Goal: Information Seeking & Learning: Learn about a topic

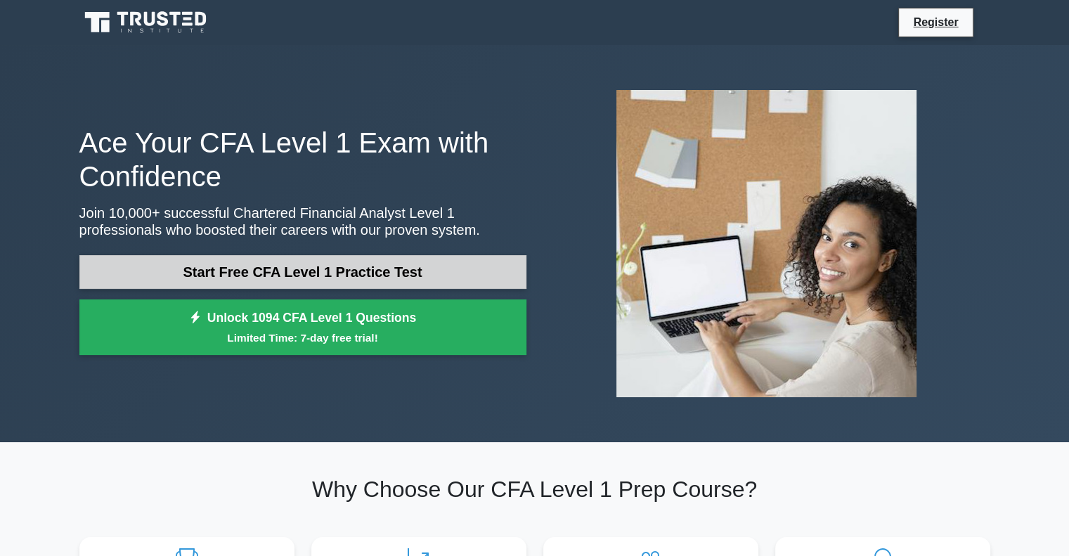
click at [357, 273] on link "Start Free CFA Level 1 Practice Test" at bounding box center [302, 272] width 447 height 34
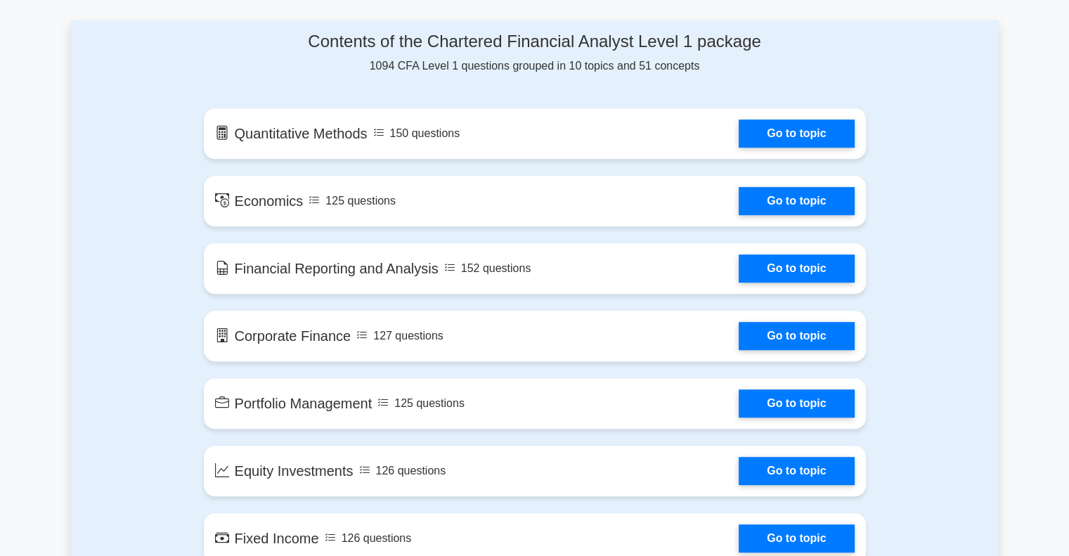
scroll to position [703, 0]
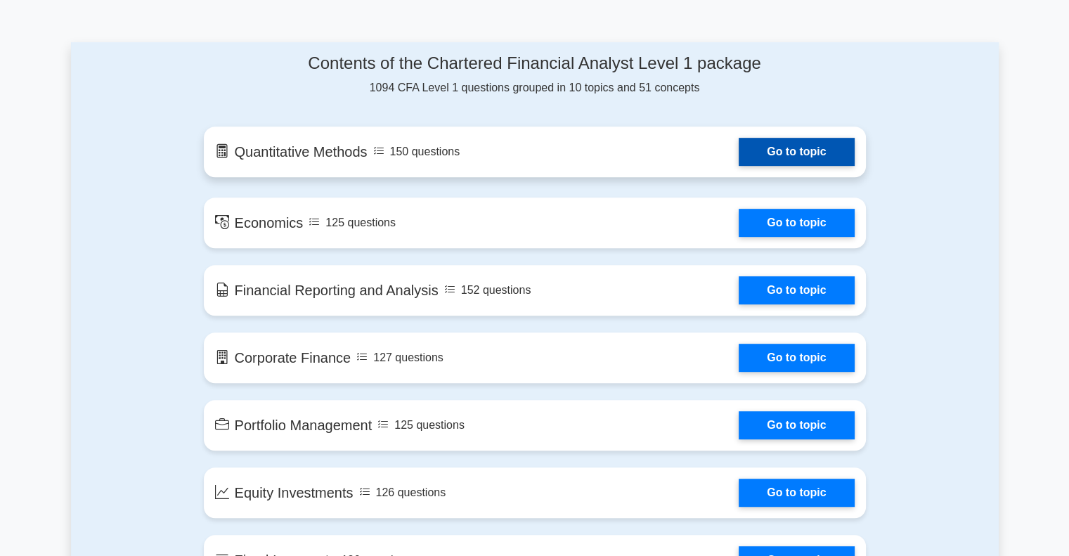
click at [792, 152] on link "Go to topic" at bounding box center [796, 152] width 115 height 28
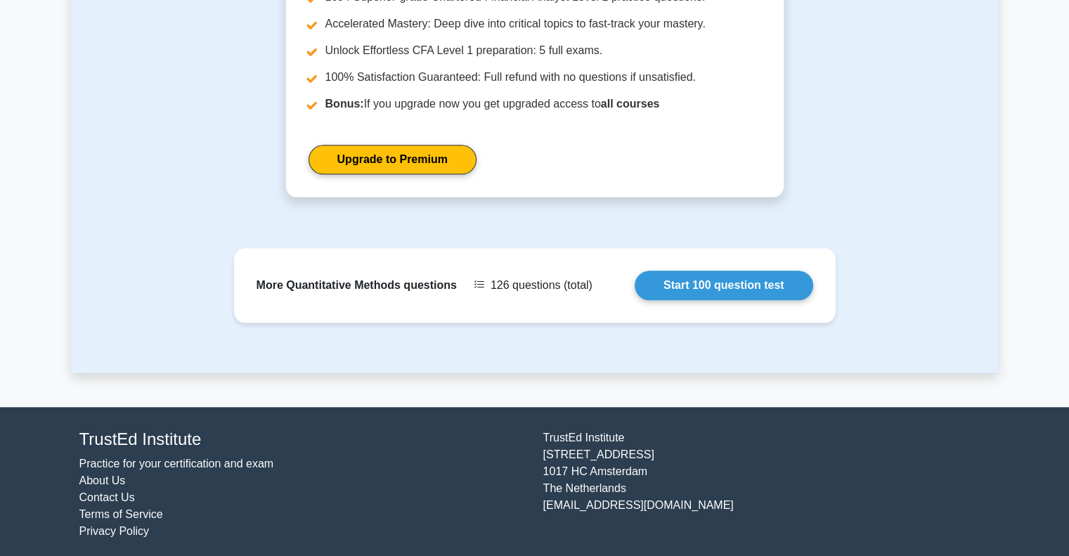
scroll to position [1632, 0]
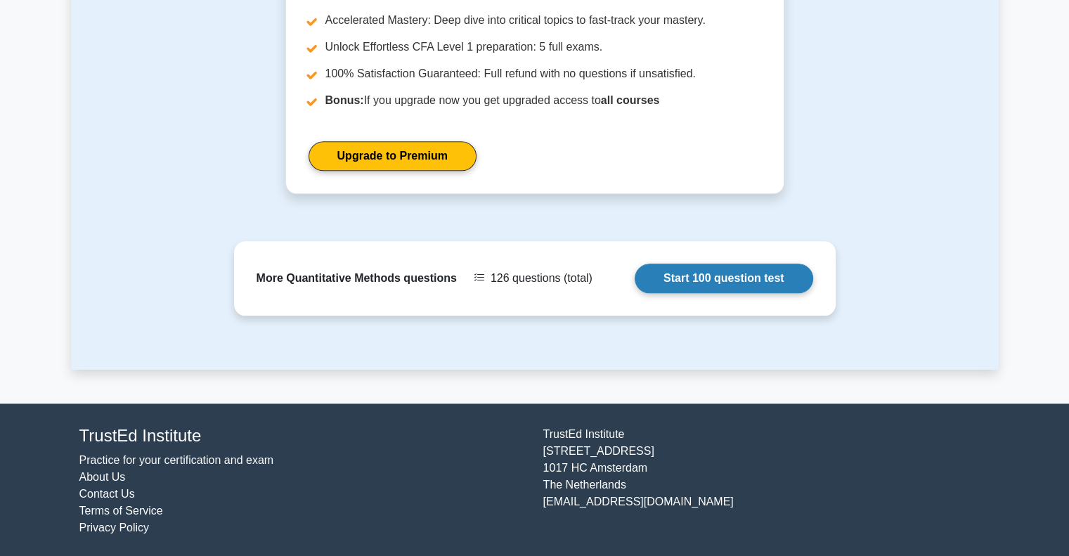
click at [763, 272] on link "Start 100 question test" at bounding box center [724, 279] width 179 height 30
